Goal: Find specific fact: Find specific fact

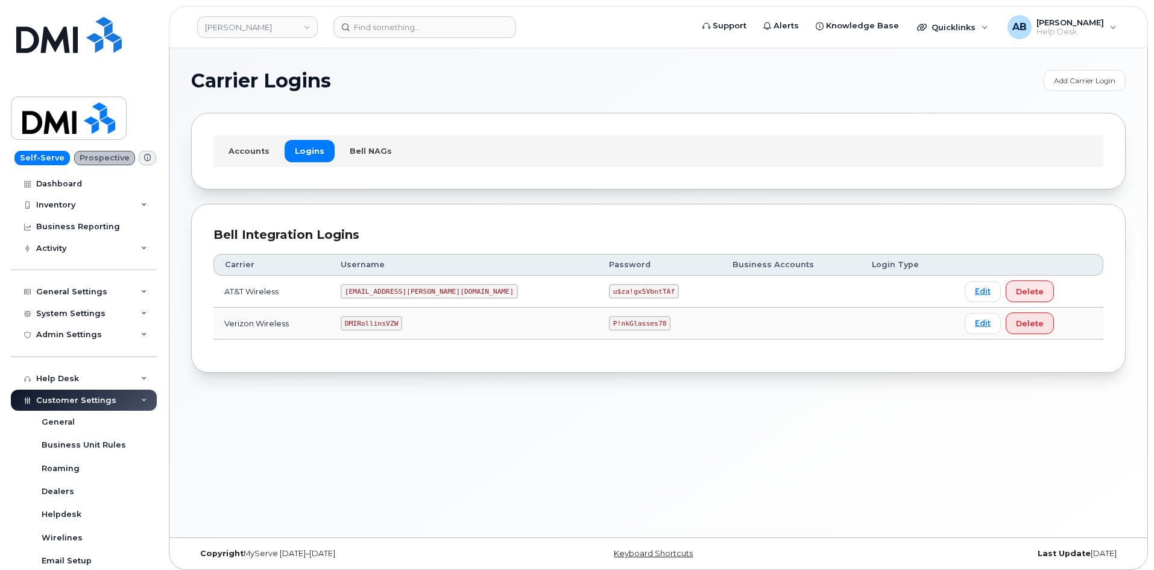
click at [406, 291] on code "[EMAIL_ADDRESS][PERSON_NAME][DOMAIN_NAME]" at bounding box center [429, 291] width 177 height 14
copy code "[EMAIL_ADDRESS][PERSON_NAME][DOMAIN_NAME]"
click at [609, 289] on code "u$za!gx5VbntTAf" at bounding box center [644, 291] width 70 height 14
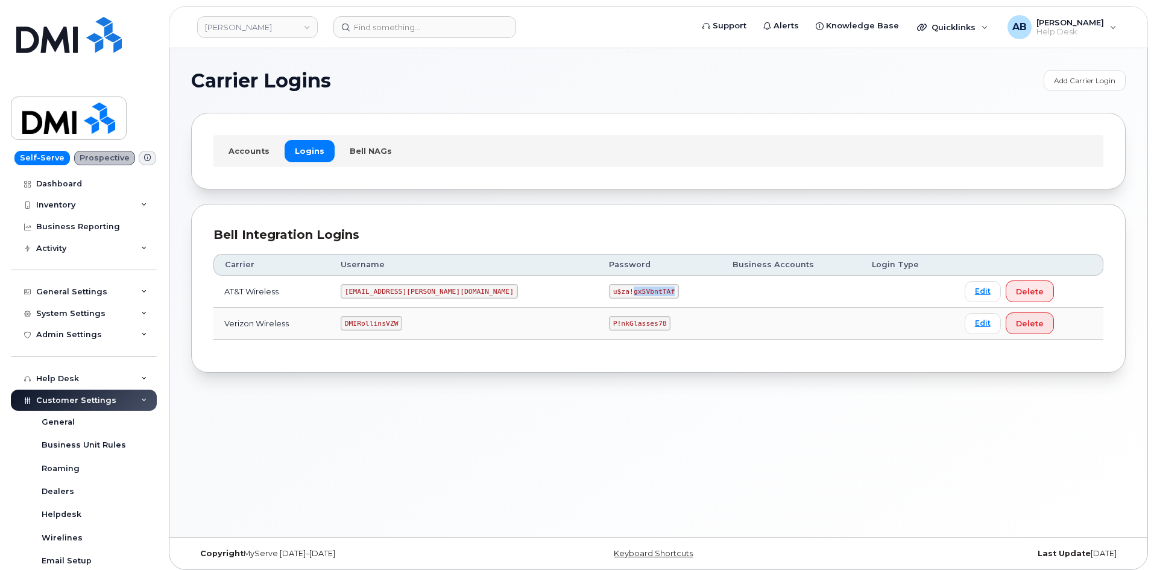
click at [609, 289] on code "u$za!gx5VbntTAf" at bounding box center [644, 291] width 70 height 14
copy code "u$za!gx5VbntTAf"
